Goal: Information Seeking & Learning: Learn about a topic

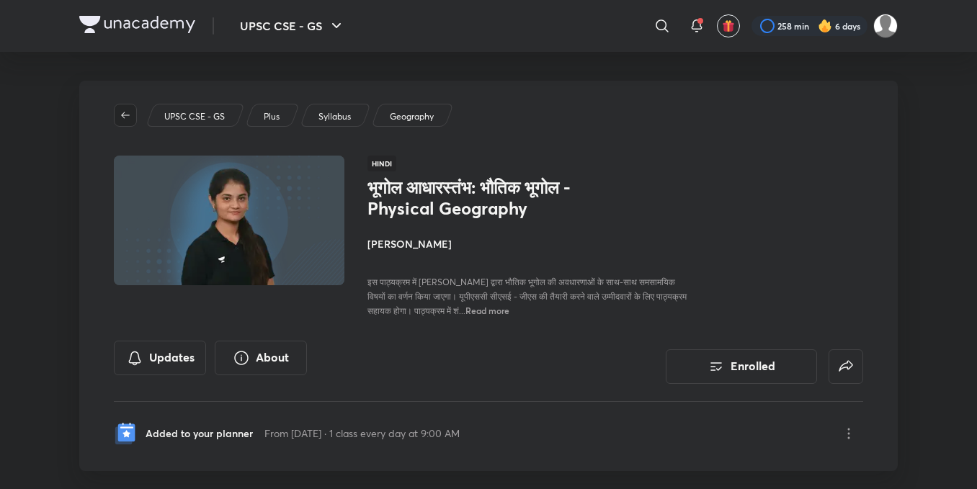
drag, startPoint x: 0, startPoint y: 0, endPoint x: 117, endPoint y: 112, distance: 162.1
click at [117, 112] on span "button" at bounding box center [126, 116] width 22 height 12
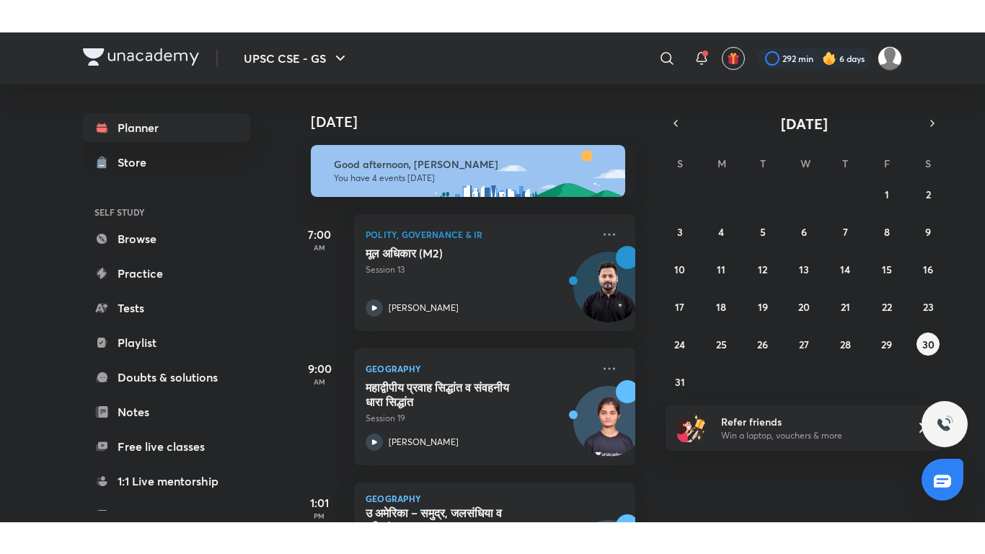
scroll to position [234, 0]
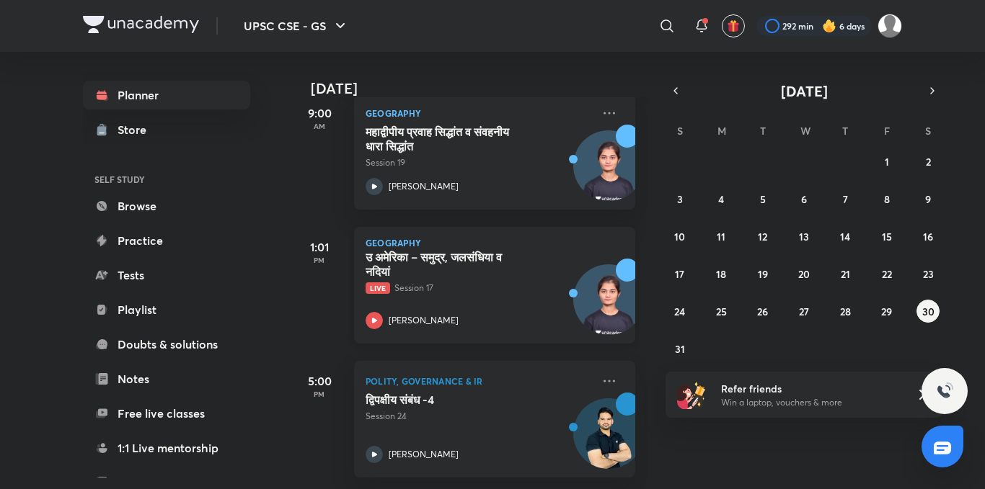
click at [377, 315] on icon at bounding box center [373, 320] width 17 height 17
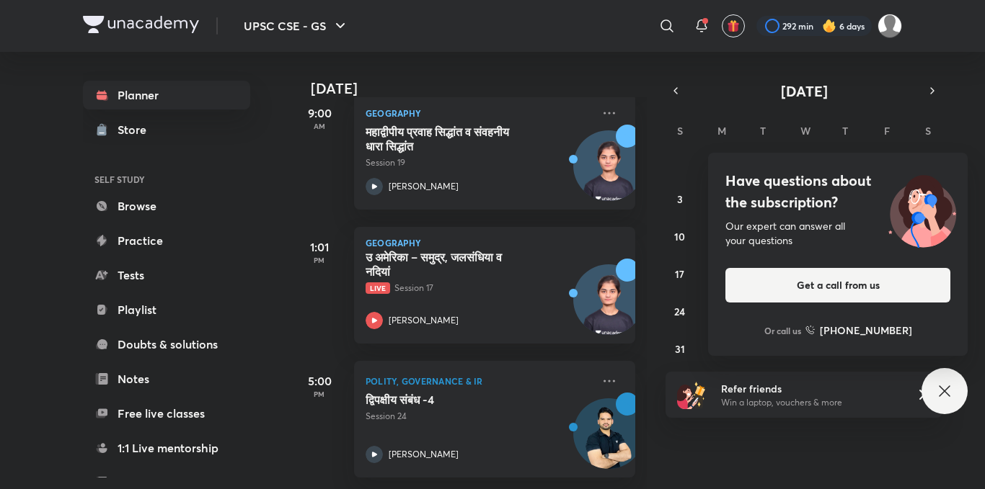
scroll to position [169, 0]
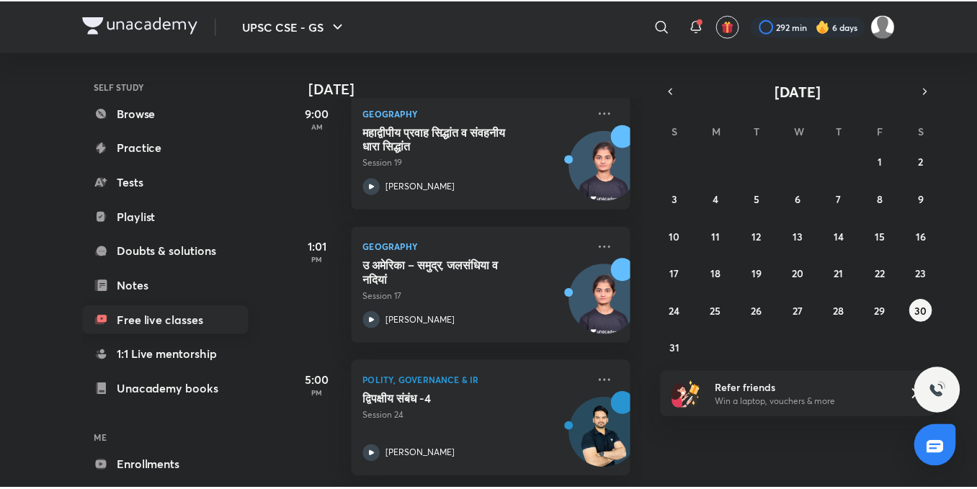
scroll to position [159, 0]
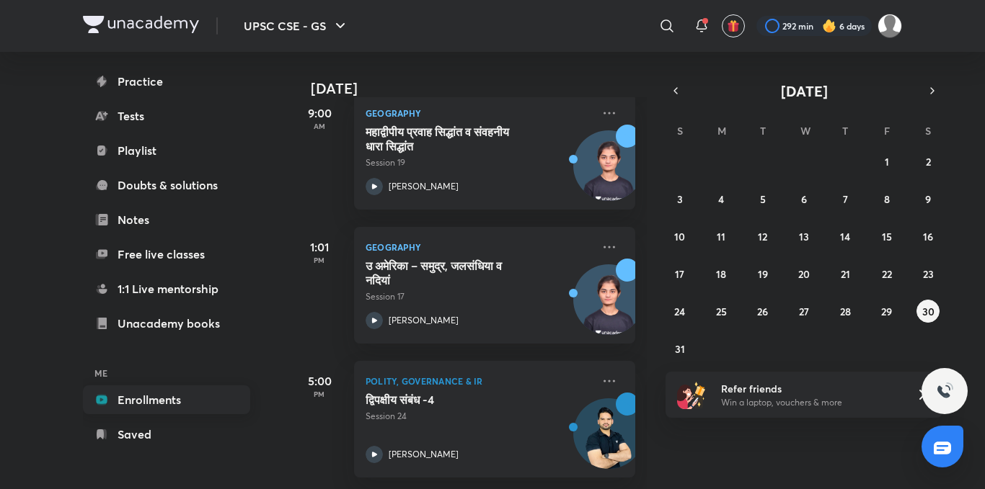
click at [185, 406] on link "Enrollments" at bounding box center [166, 400] width 167 height 29
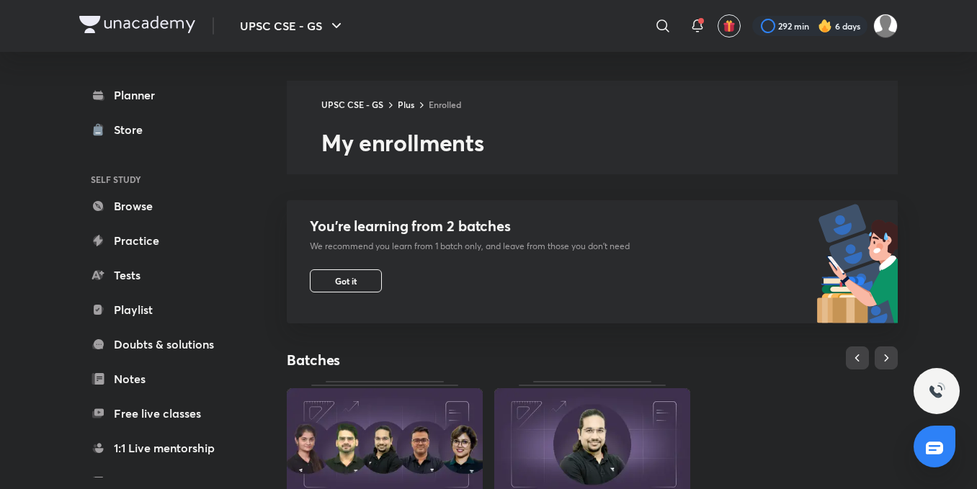
scroll to position [520, 0]
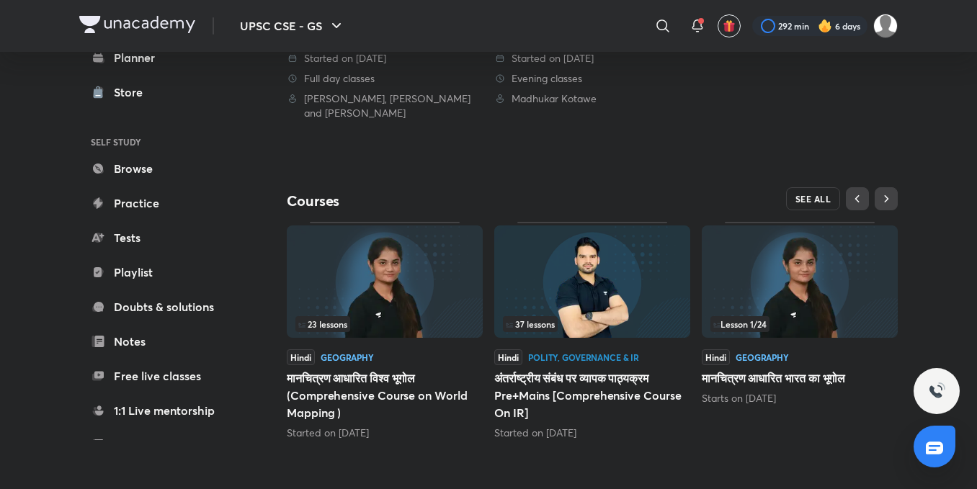
click at [825, 210] on button "SEE ALL" at bounding box center [813, 198] width 55 height 23
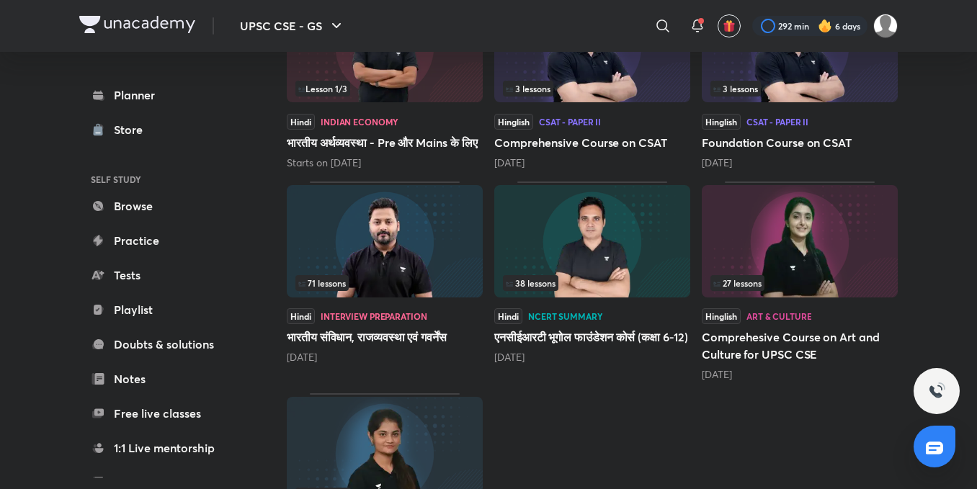
scroll to position [668, 0]
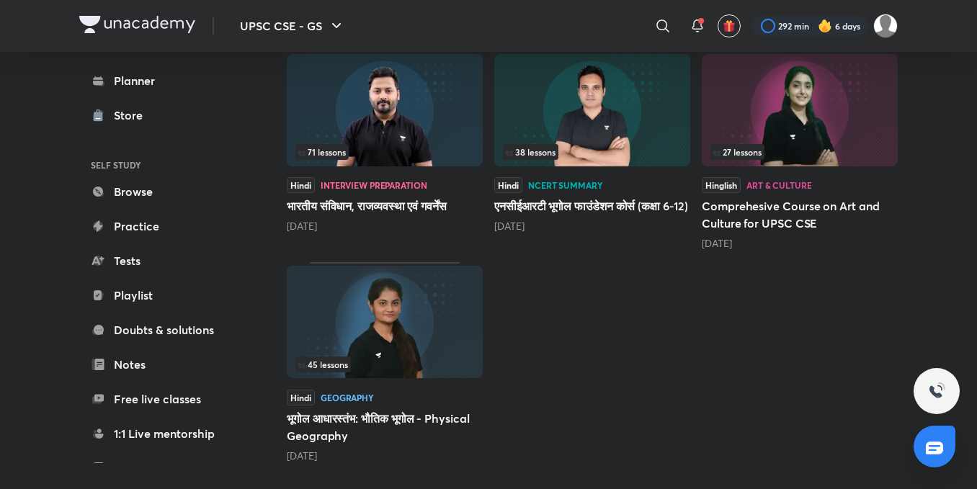
click at [349, 339] on img at bounding box center [385, 322] width 196 height 112
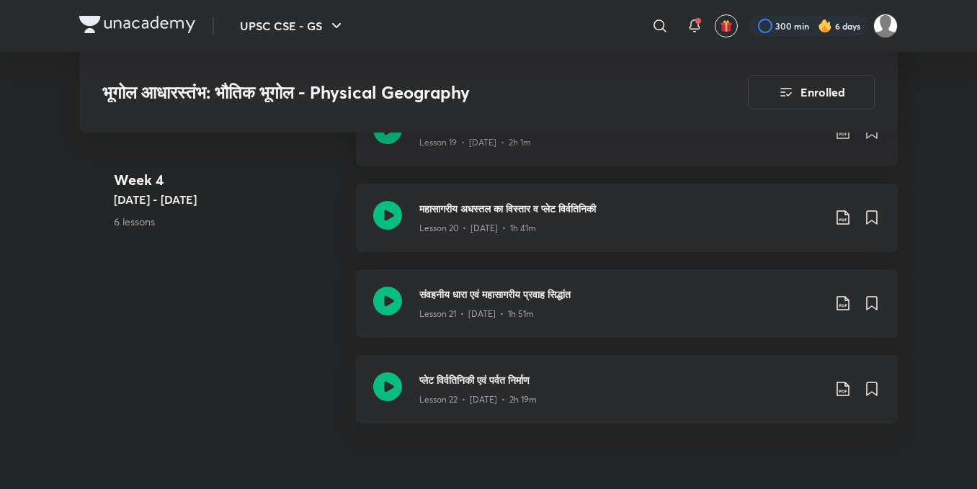
scroll to position [2643, 0]
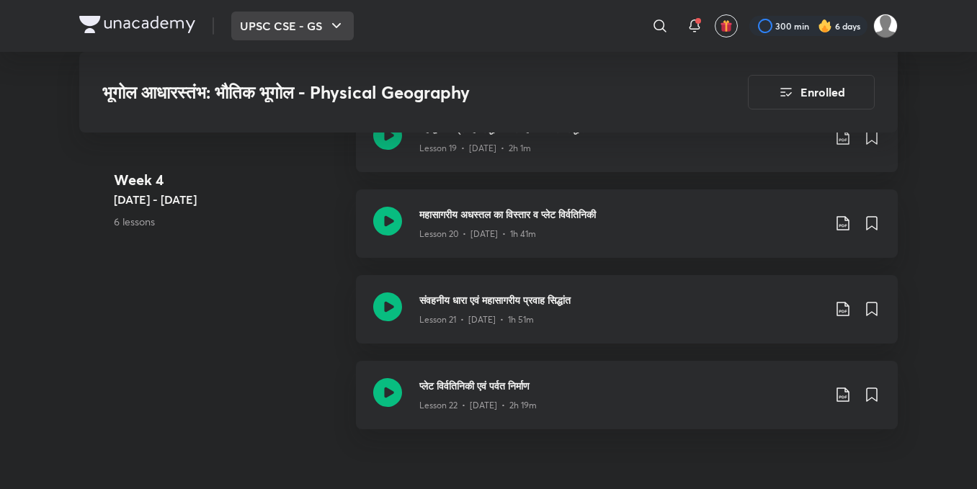
click at [295, 25] on button "UPSC CSE - GS" at bounding box center [292, 26] width 123 height 29
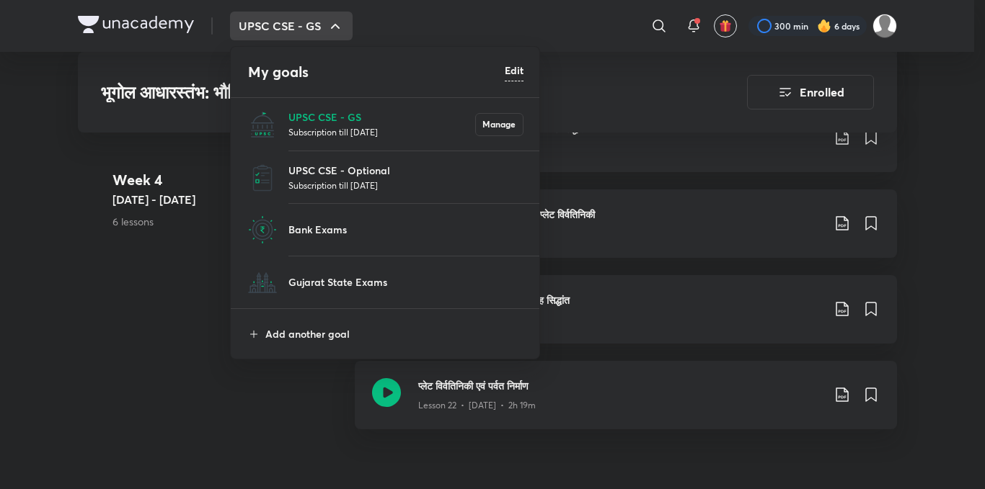
click at [133, 55] on div at bounding box center [492, 244] width 985 height 489
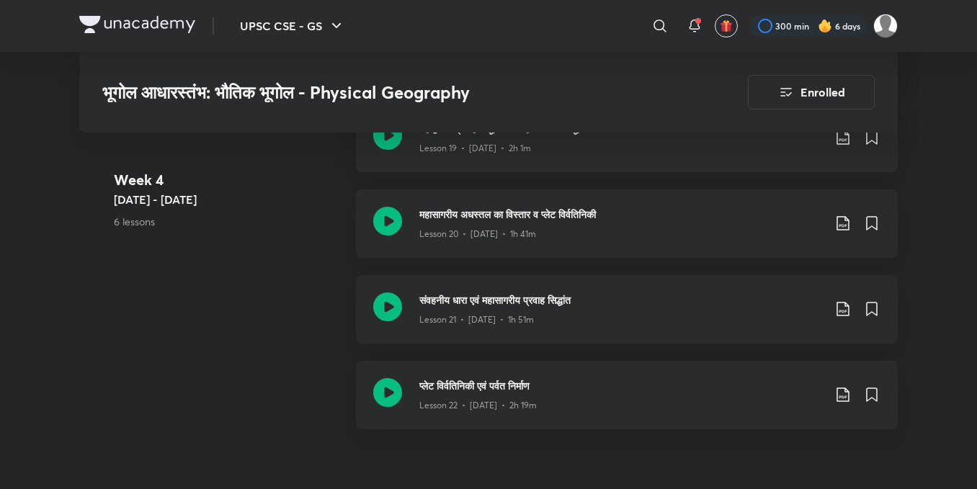
scroll to position [0, 0]
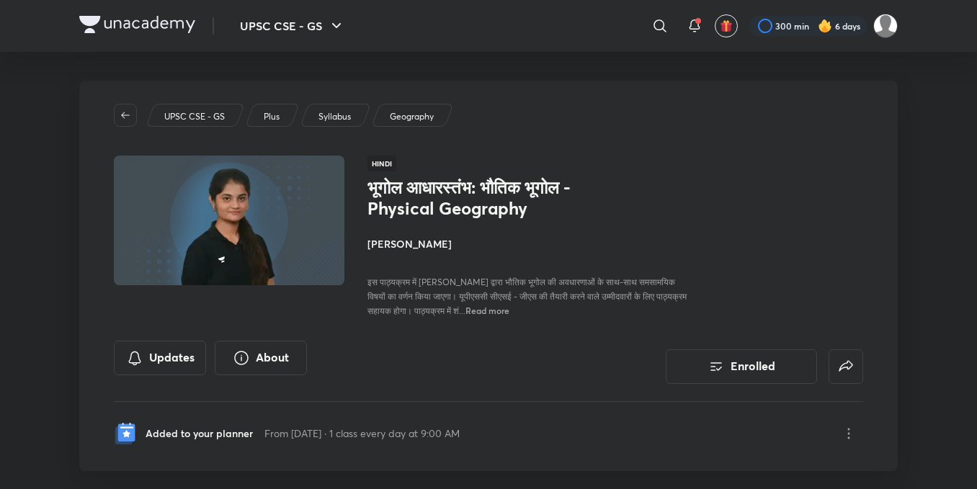
click at [111, 21] on img at bounding box center [137, 24] width 116 height 17
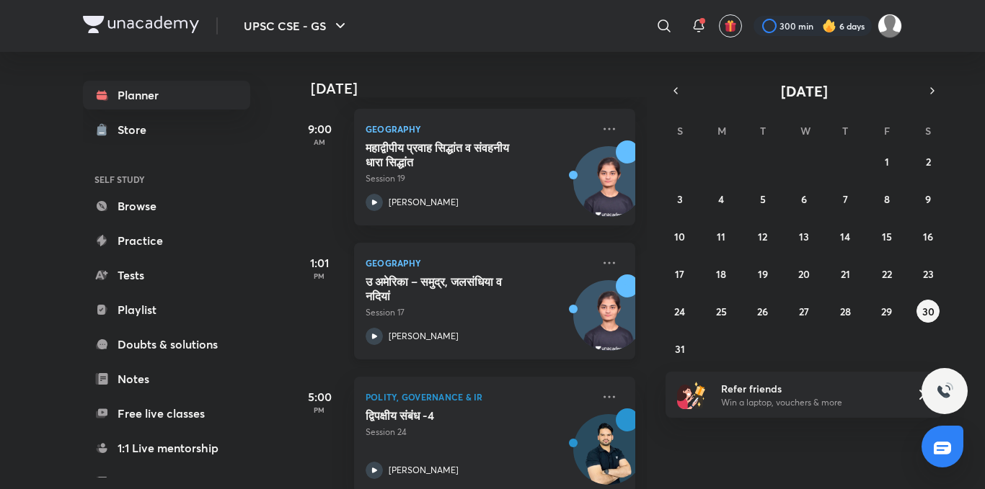
scroll to position [189, 0]
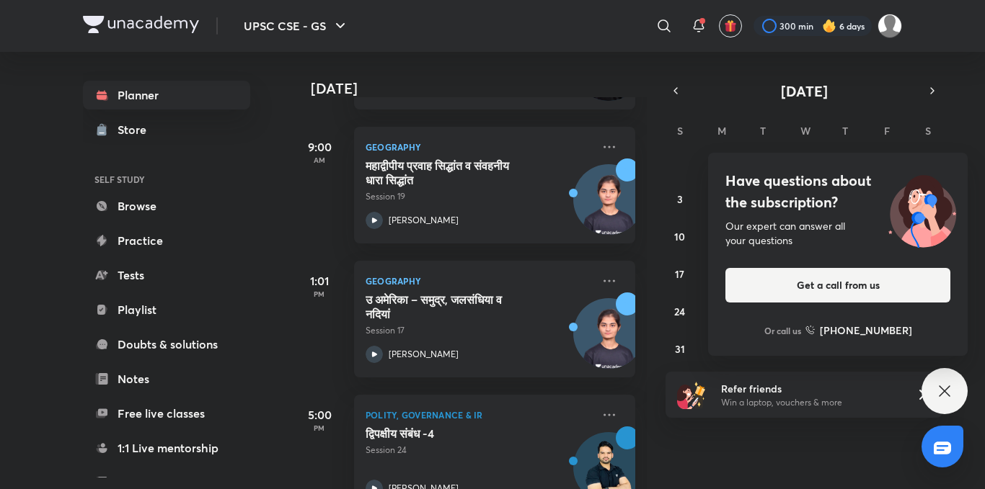
click at [942, 407] on div "Have questions about the subscription? Our expert can answer all your questions…" at bounding box center [944, 391] width 46 height 46
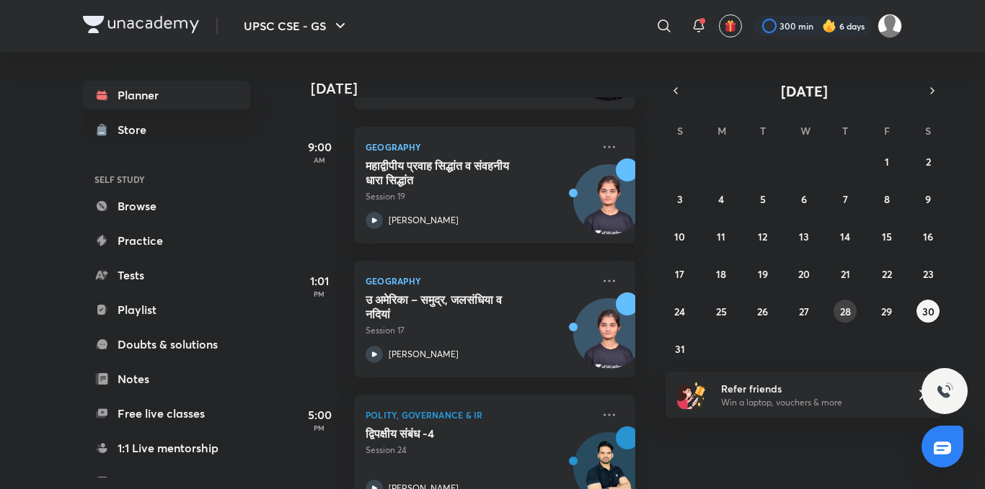
click at [835, 311] on button "28" at bounding box center [844, 311] width 23 height 23
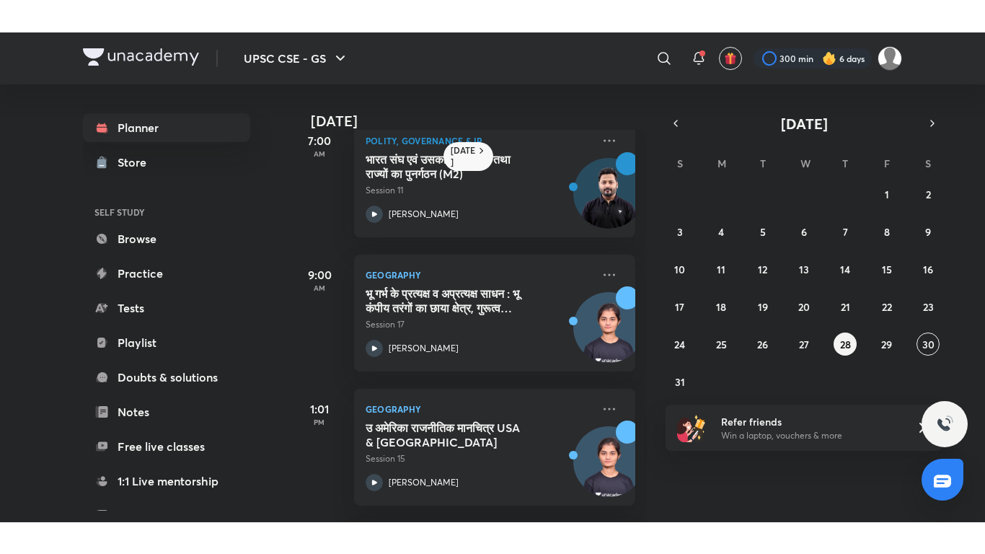
scroll to position [39, 0]
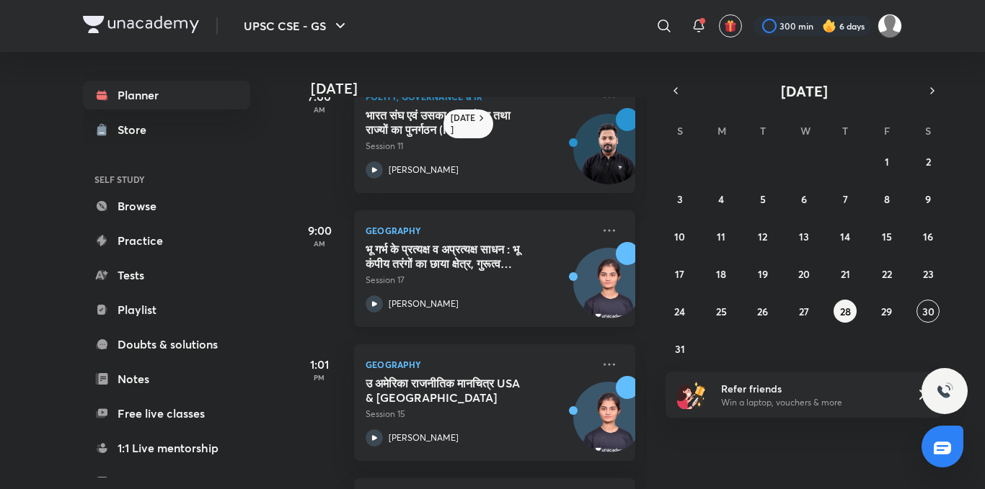
click at [373, 305] on icon at bounding box center [374, 303] width 5 height 5
